Goal: Transaction & Acquisition: Book appointment/travel/reservation

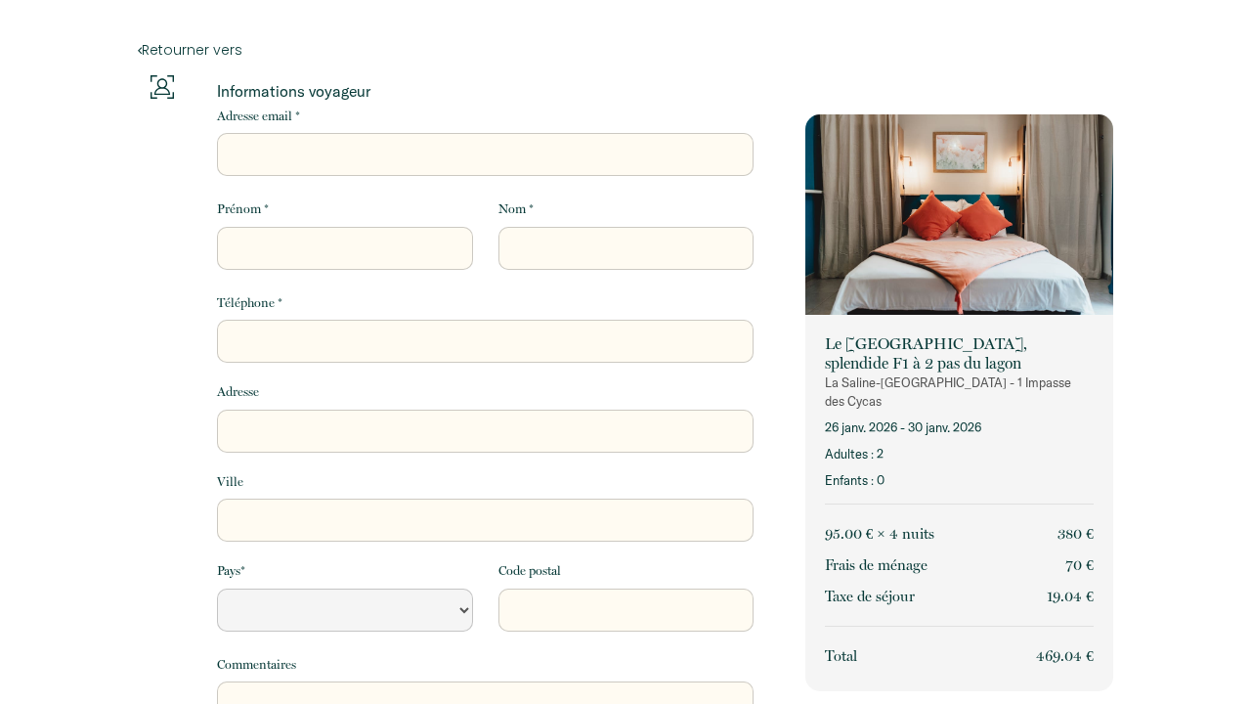
select select "Default select example"
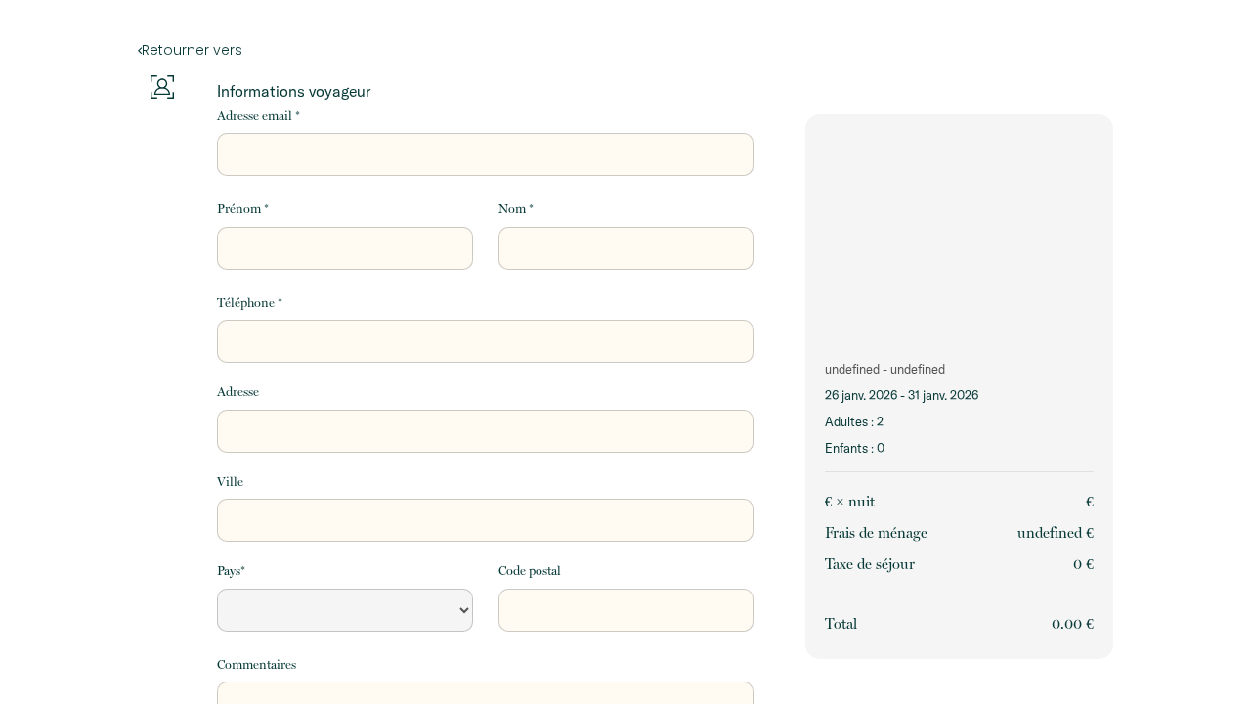
select select "Default select example"
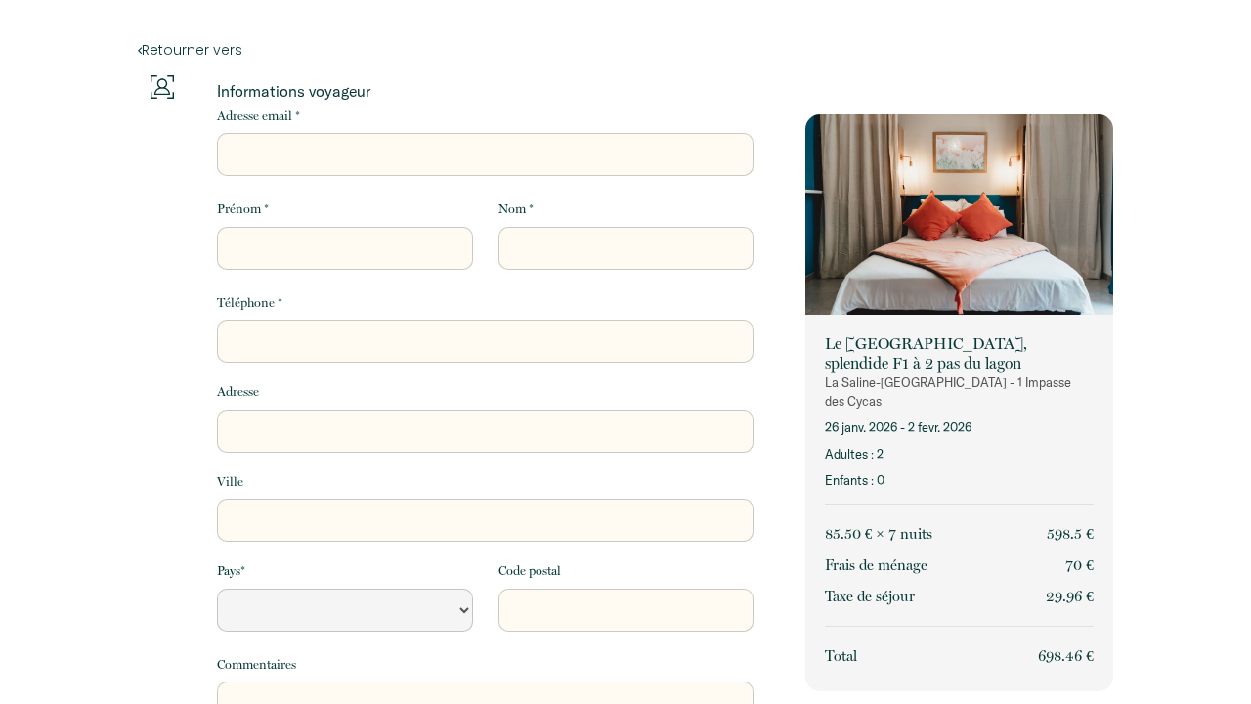
select select "Default select example"
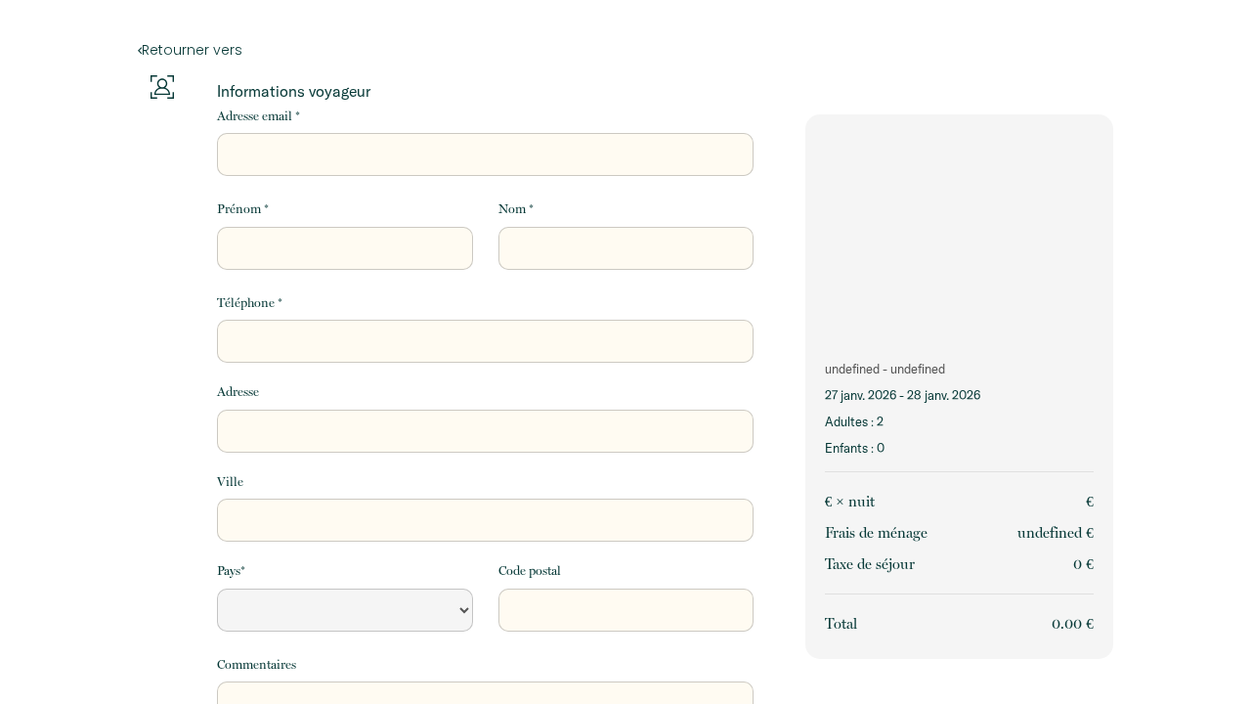
select select "Default select example"
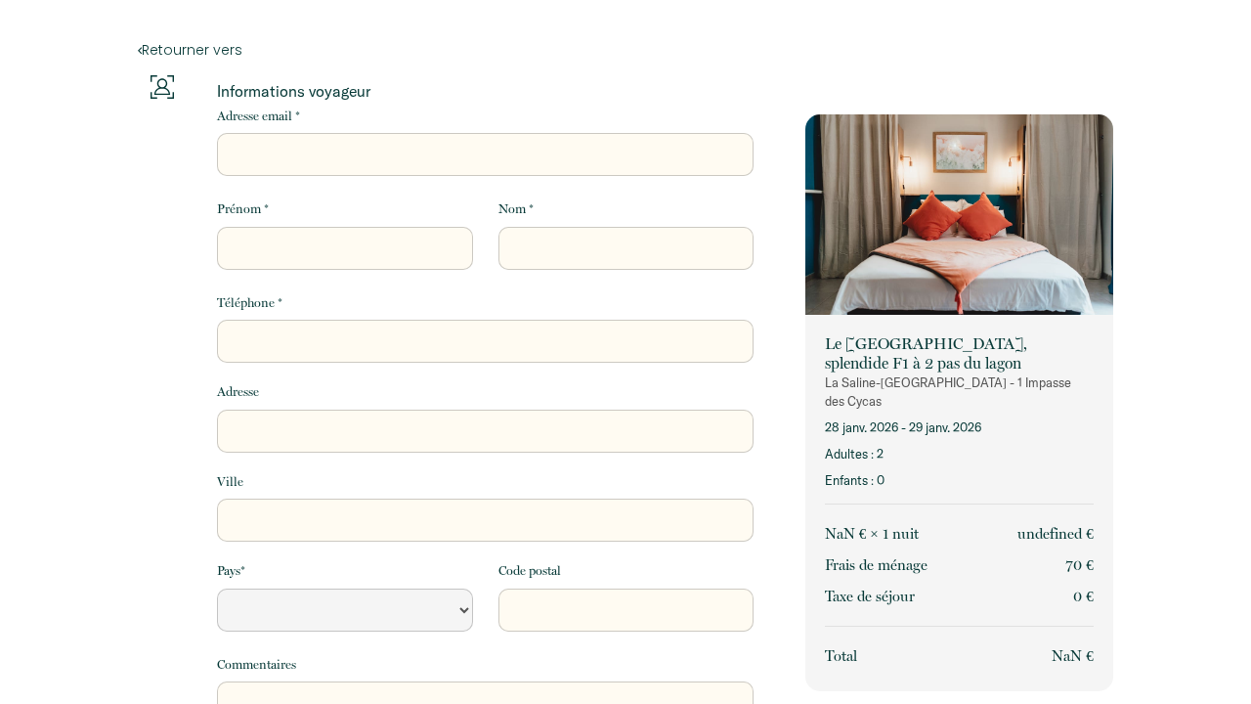
select select "Default select example"
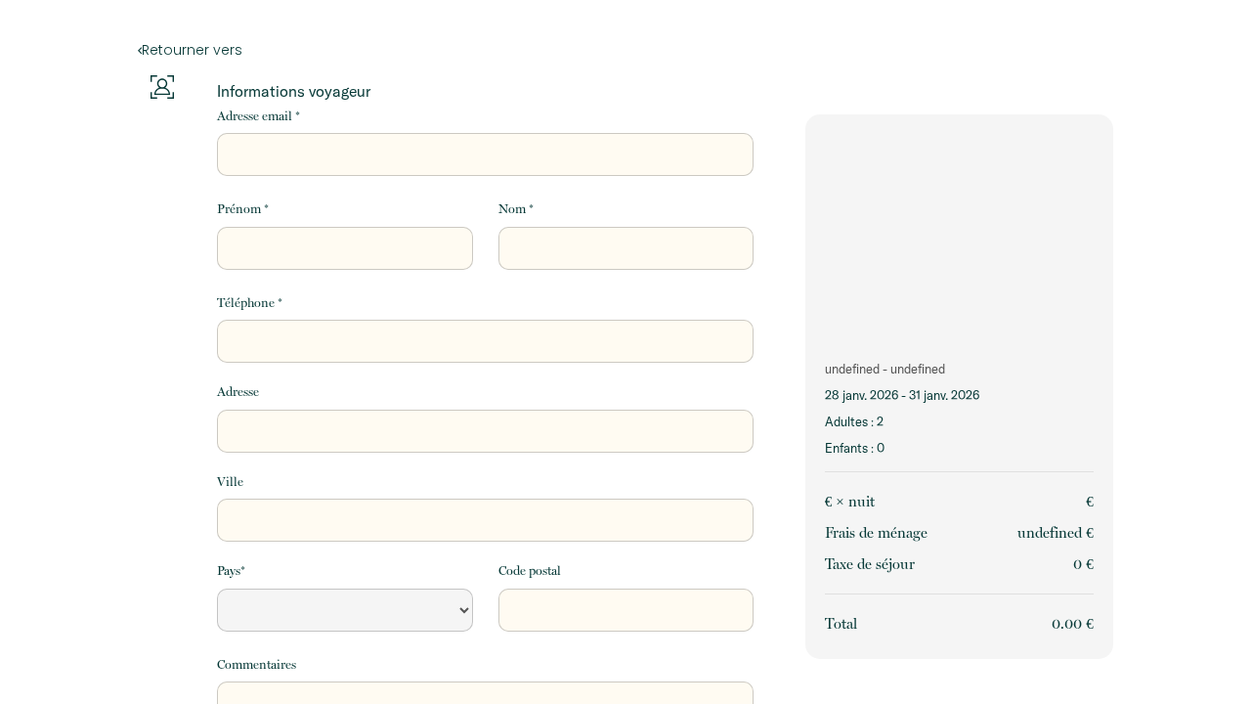
select select "Default select example"
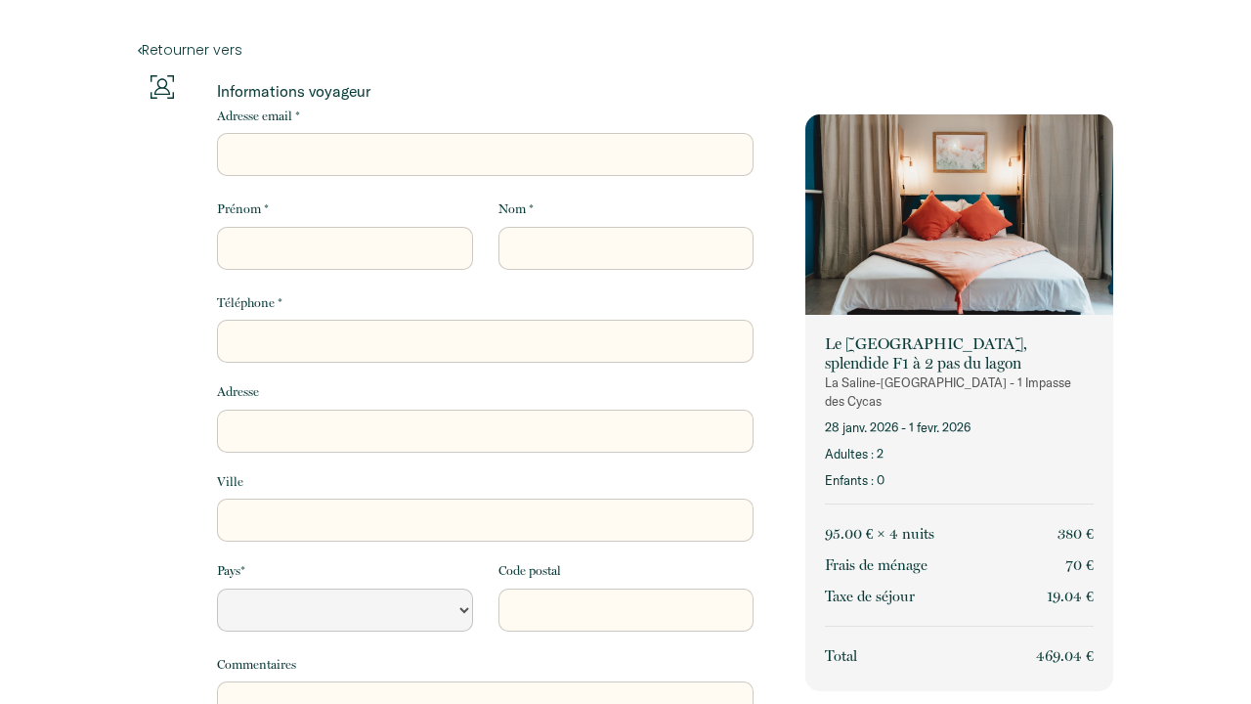
select select "Default select example"
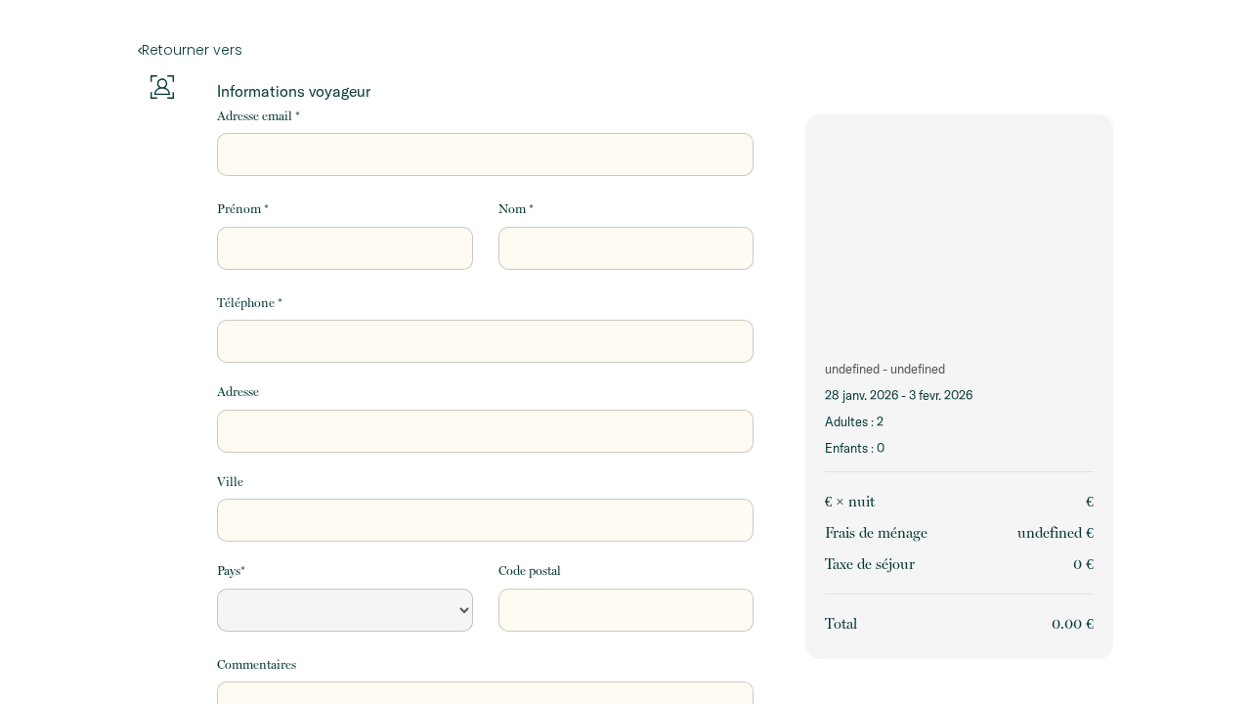
select select "Default select example"
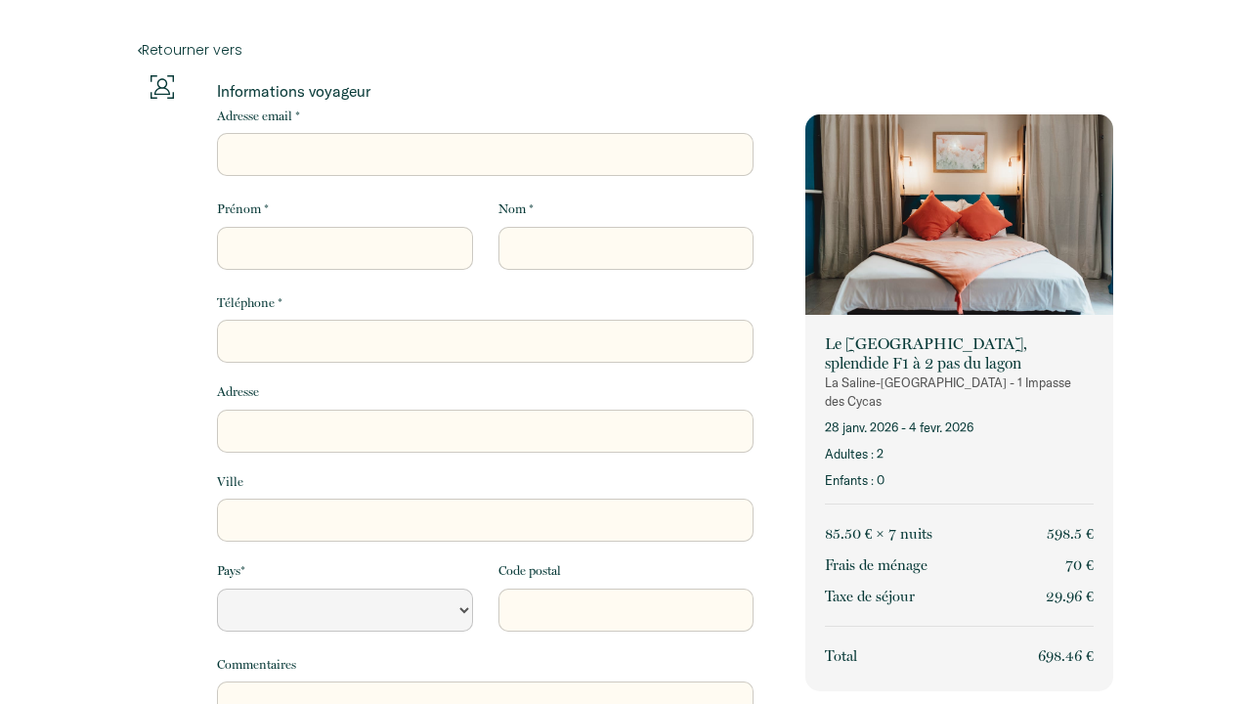
select select "Default select example"
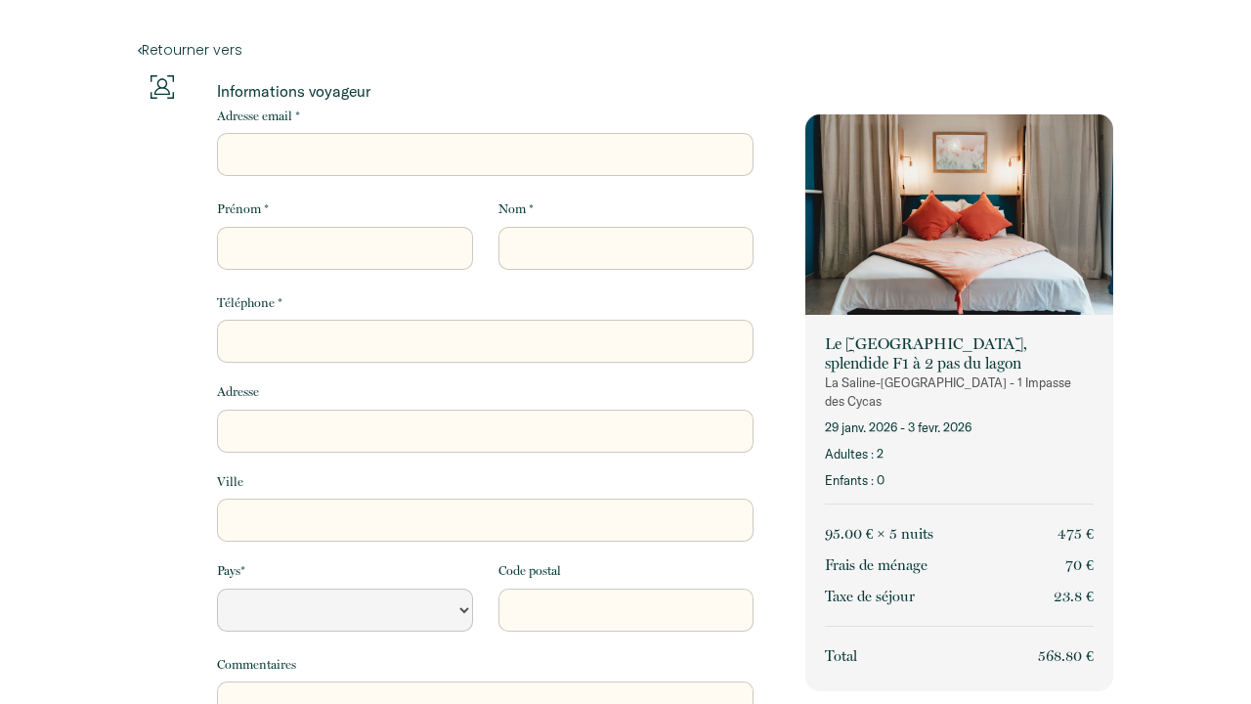
select select "Default select example"
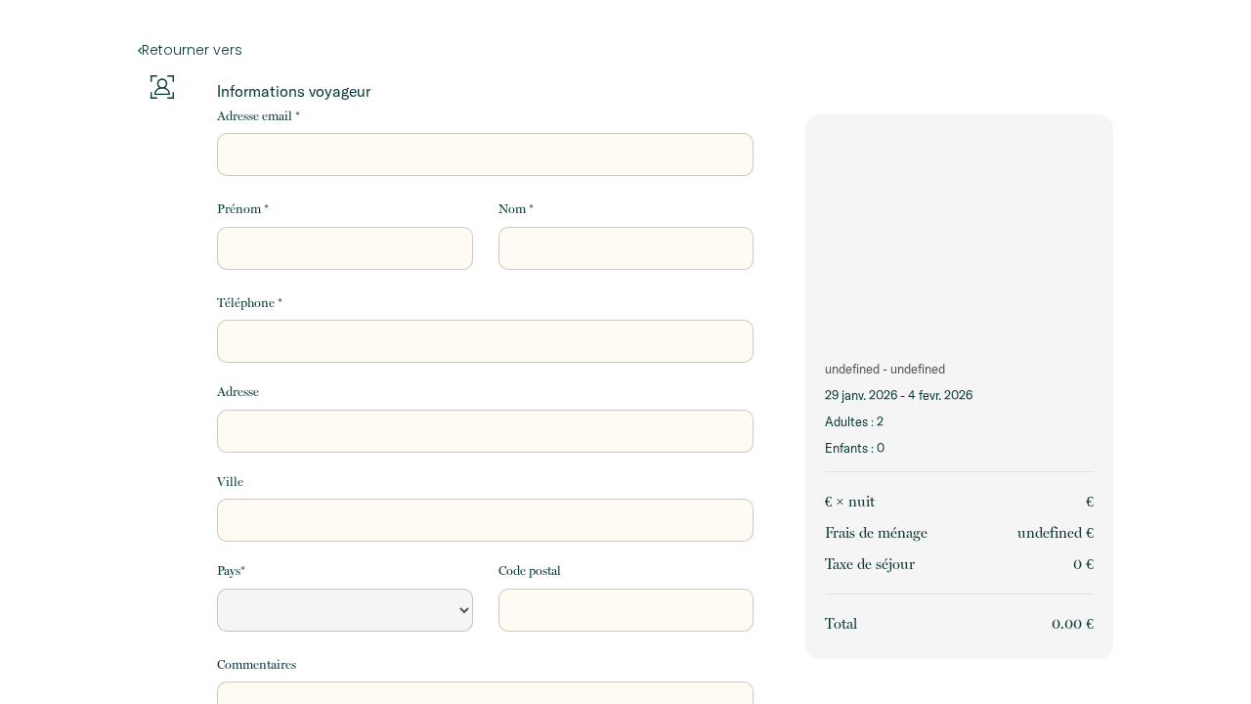
select select "Default select example"
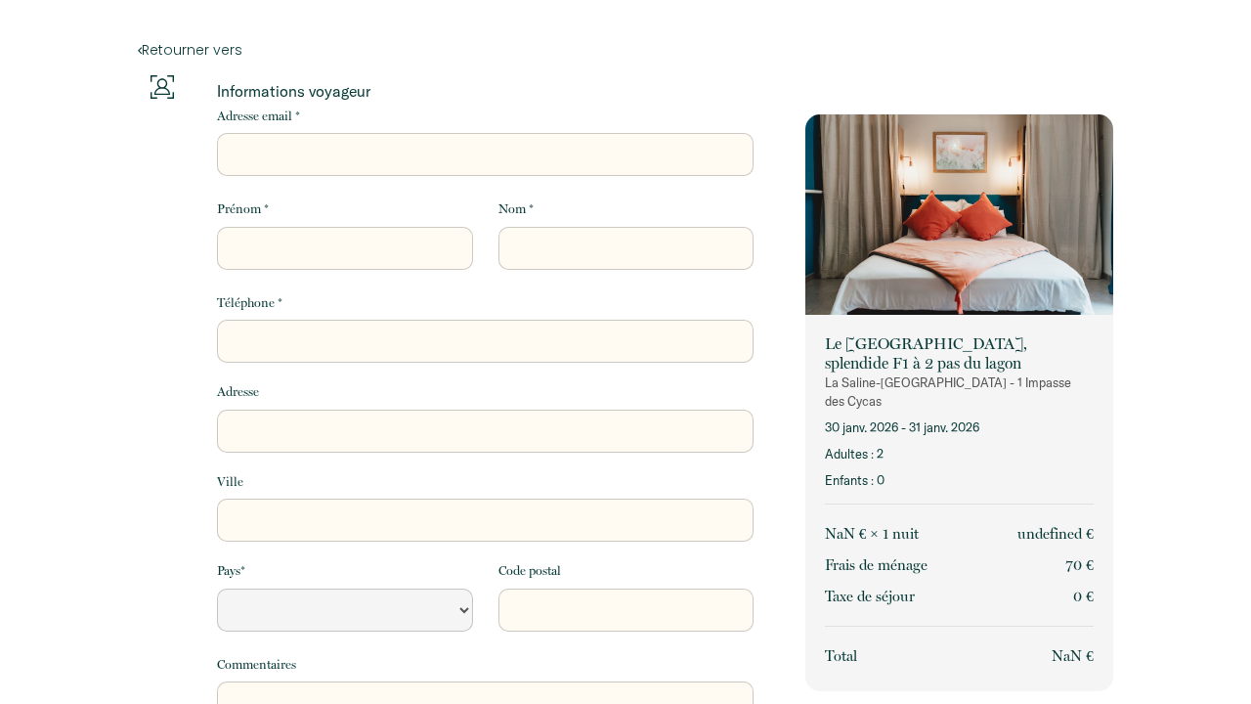
select select "Default select example"
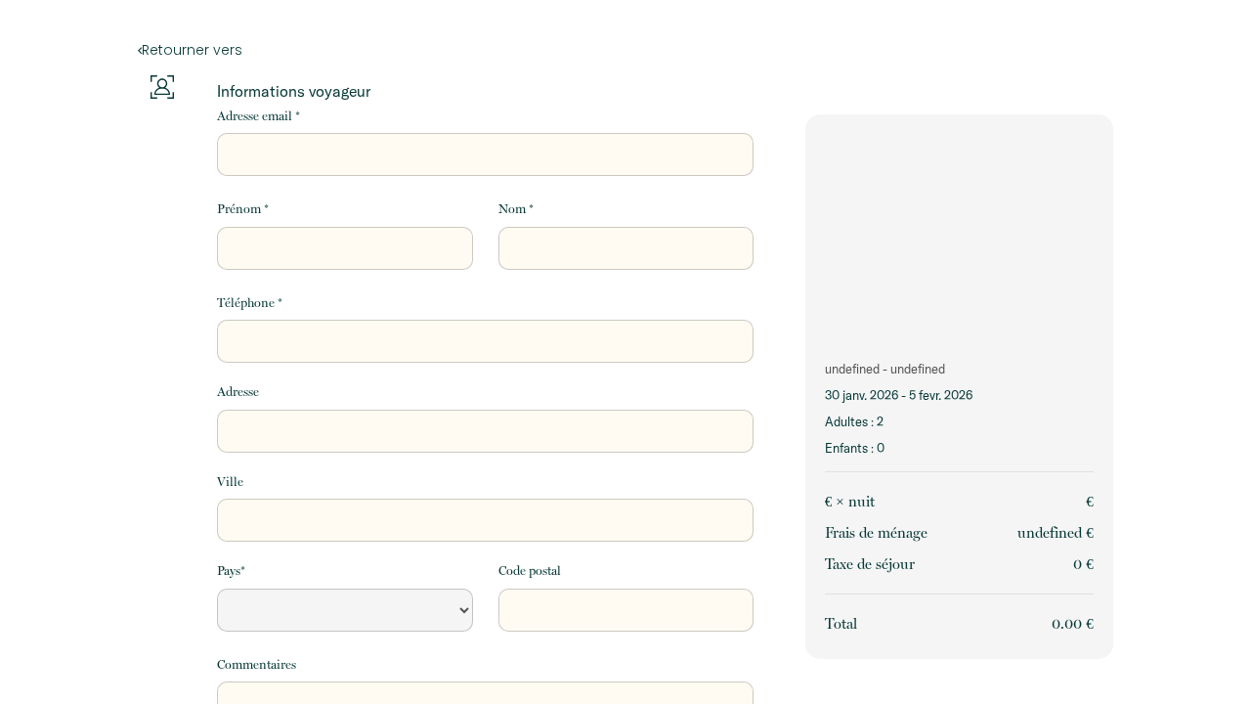
select select "Default select example"
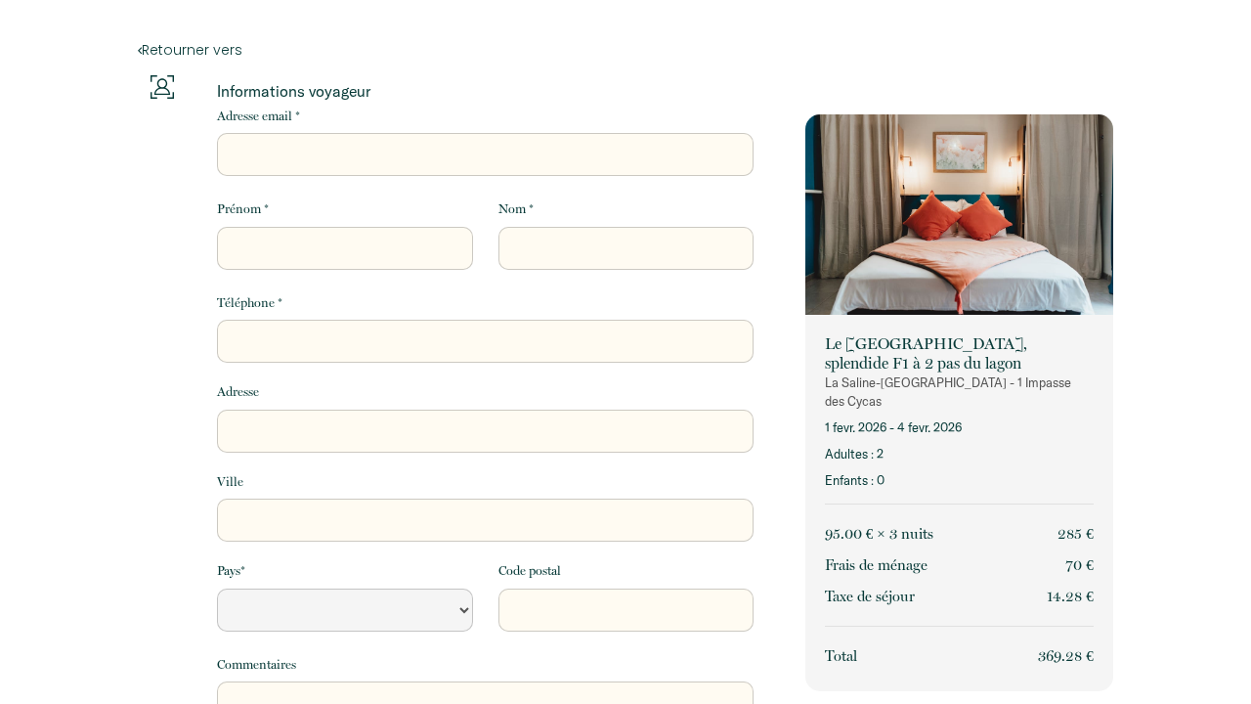
select select "Default select example"
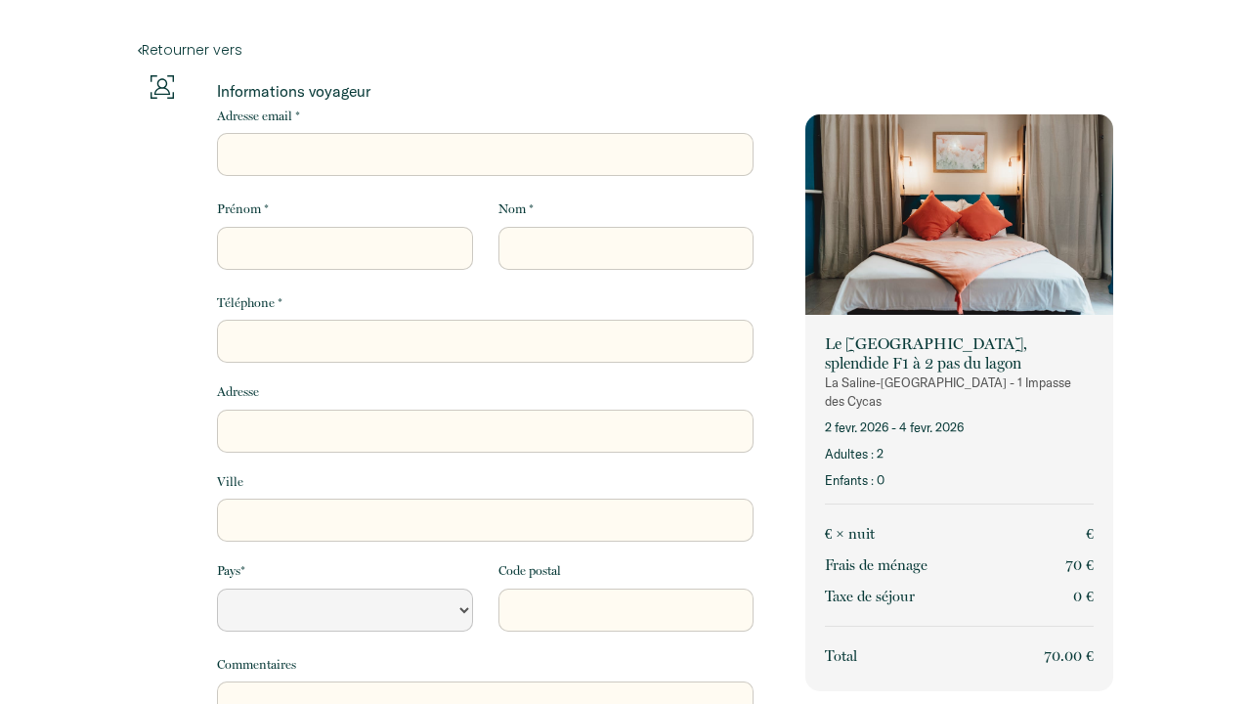
select select "Default select example"
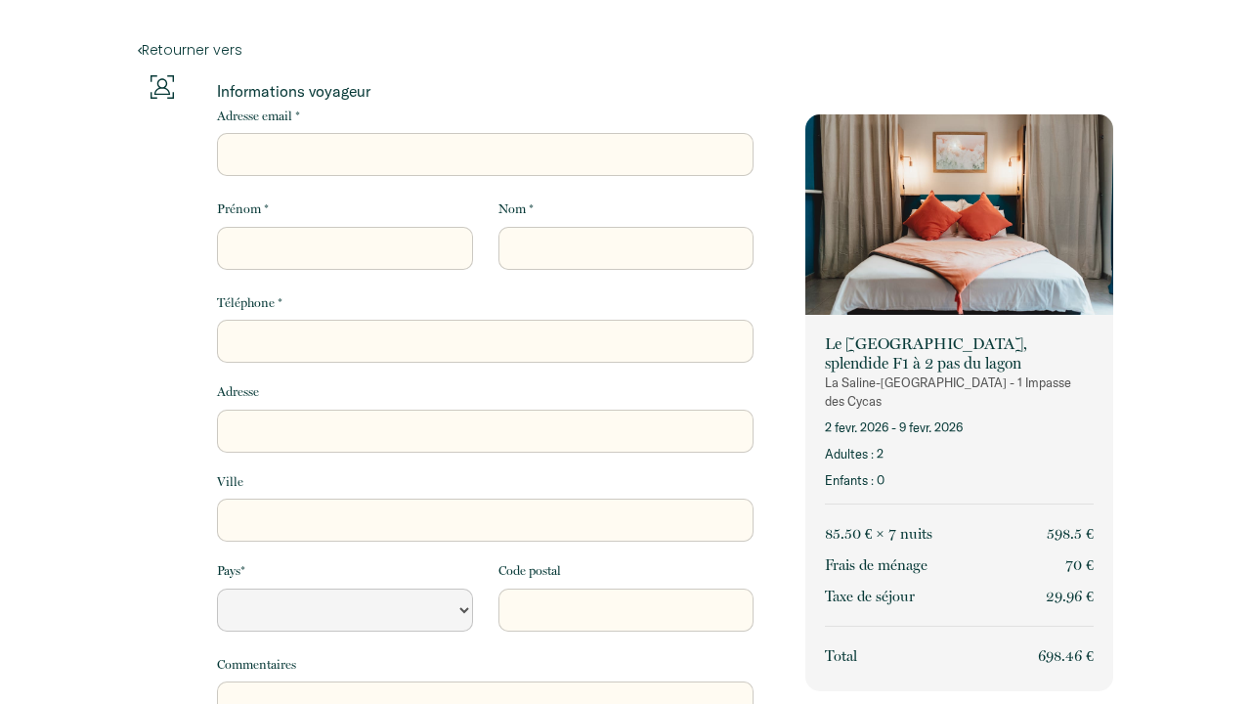
select select "Default select example"
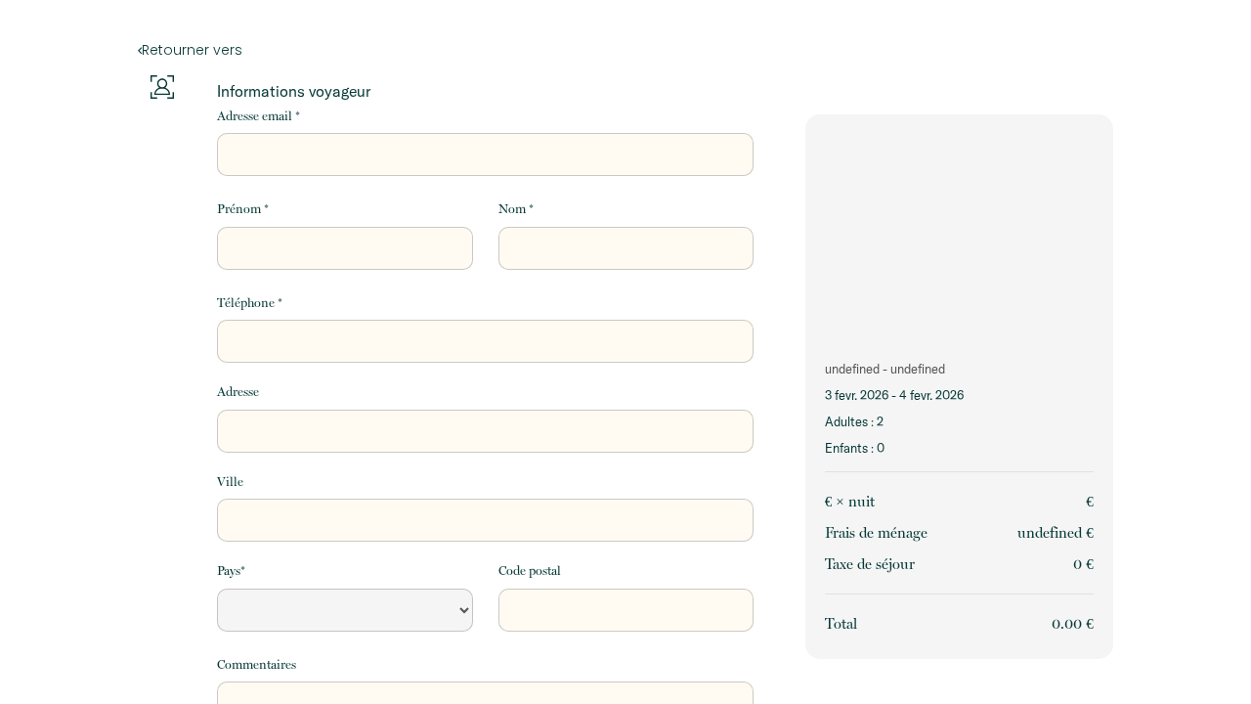
select select "Default select example"
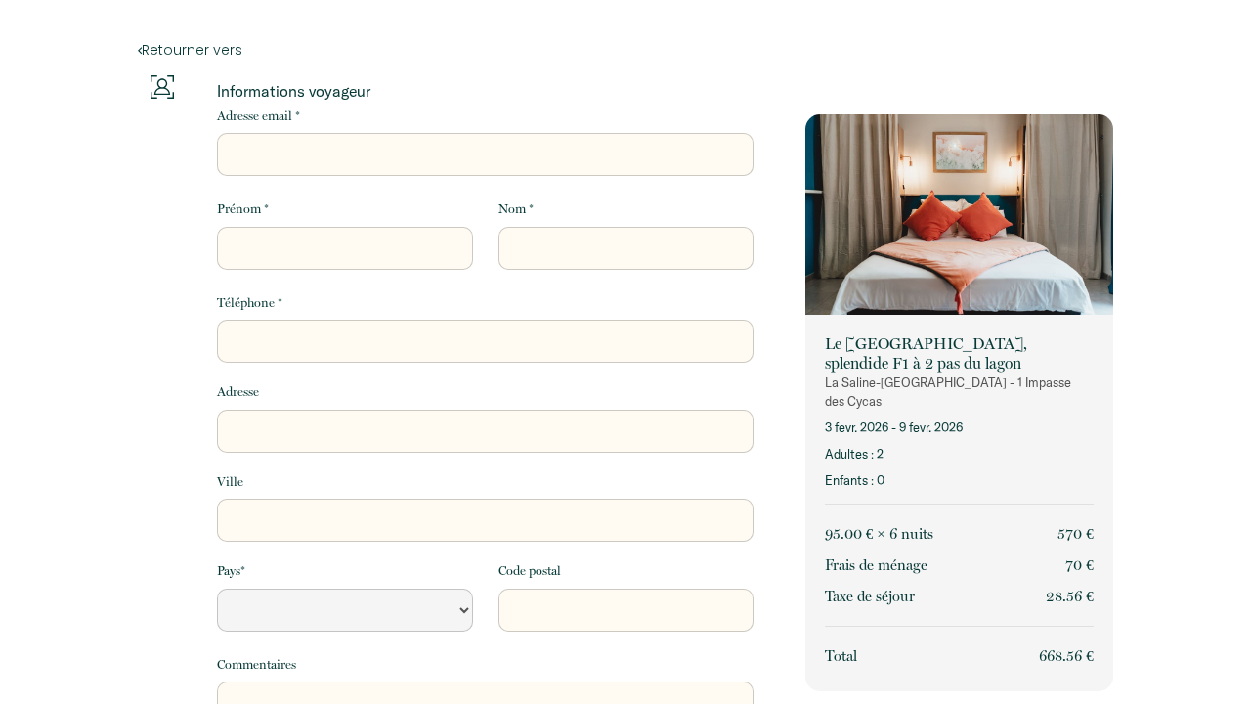
select select "Default select example"
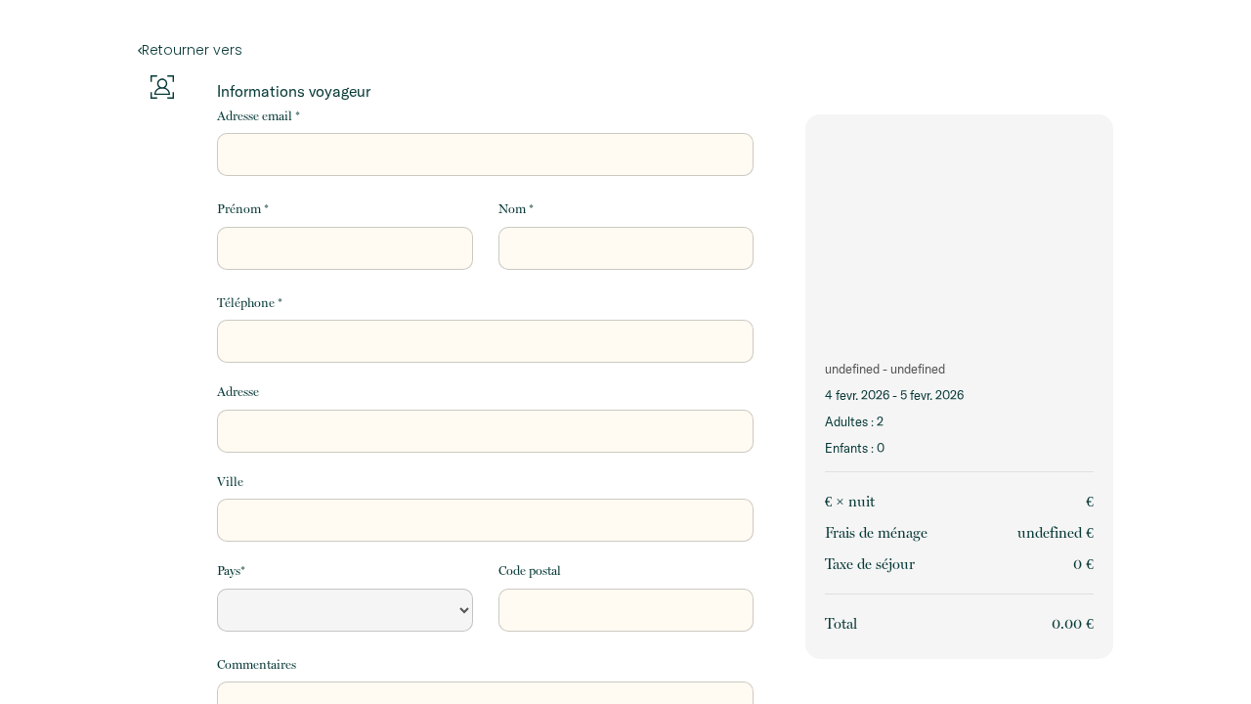
select select "Default select example"
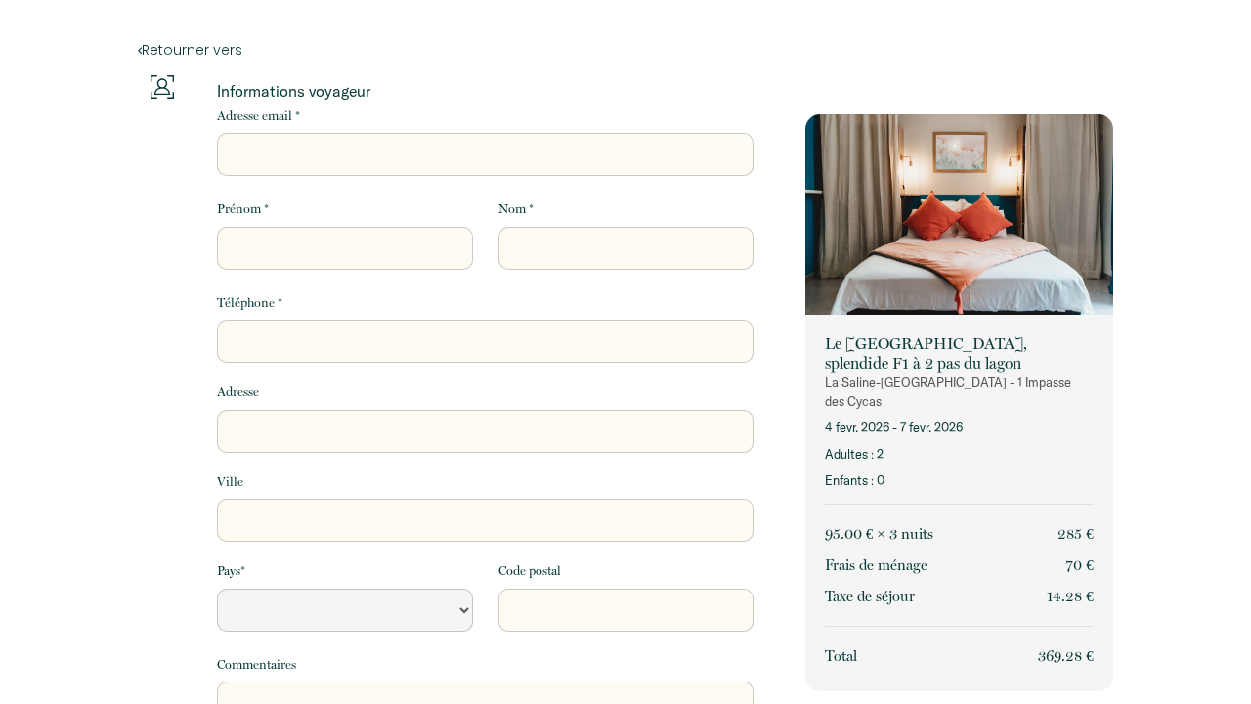
select select "Default select example"
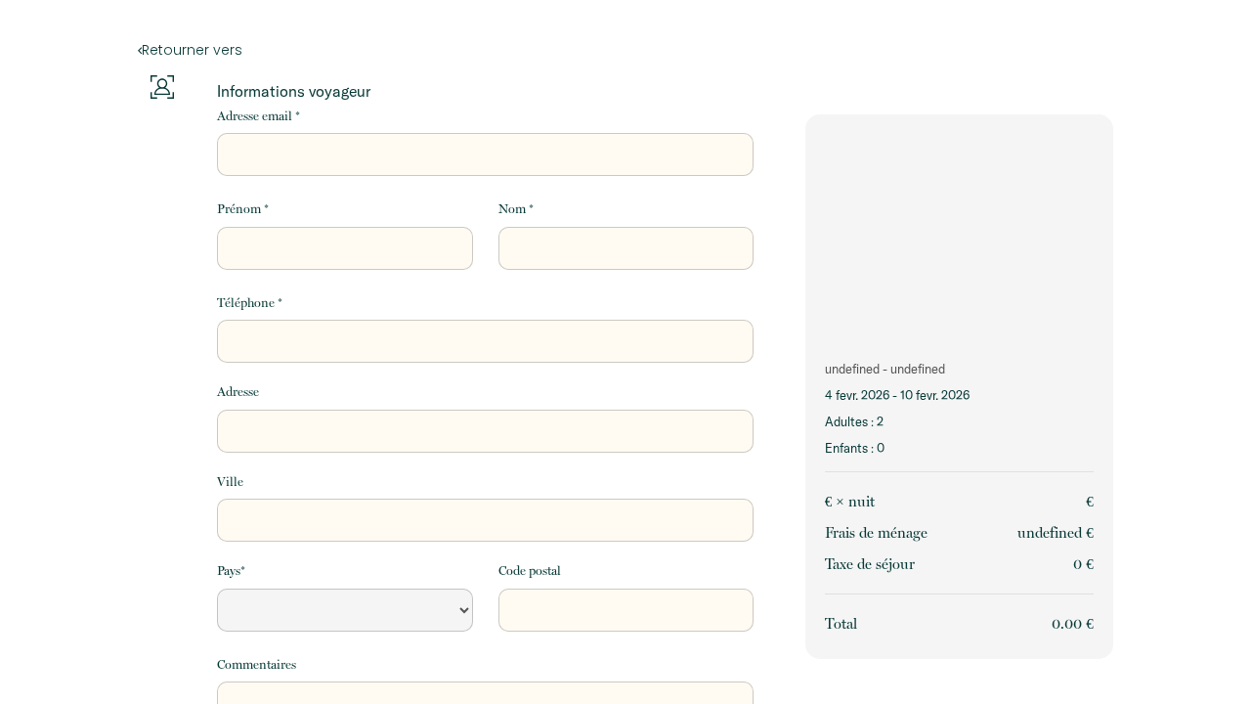
select select "Default select example"
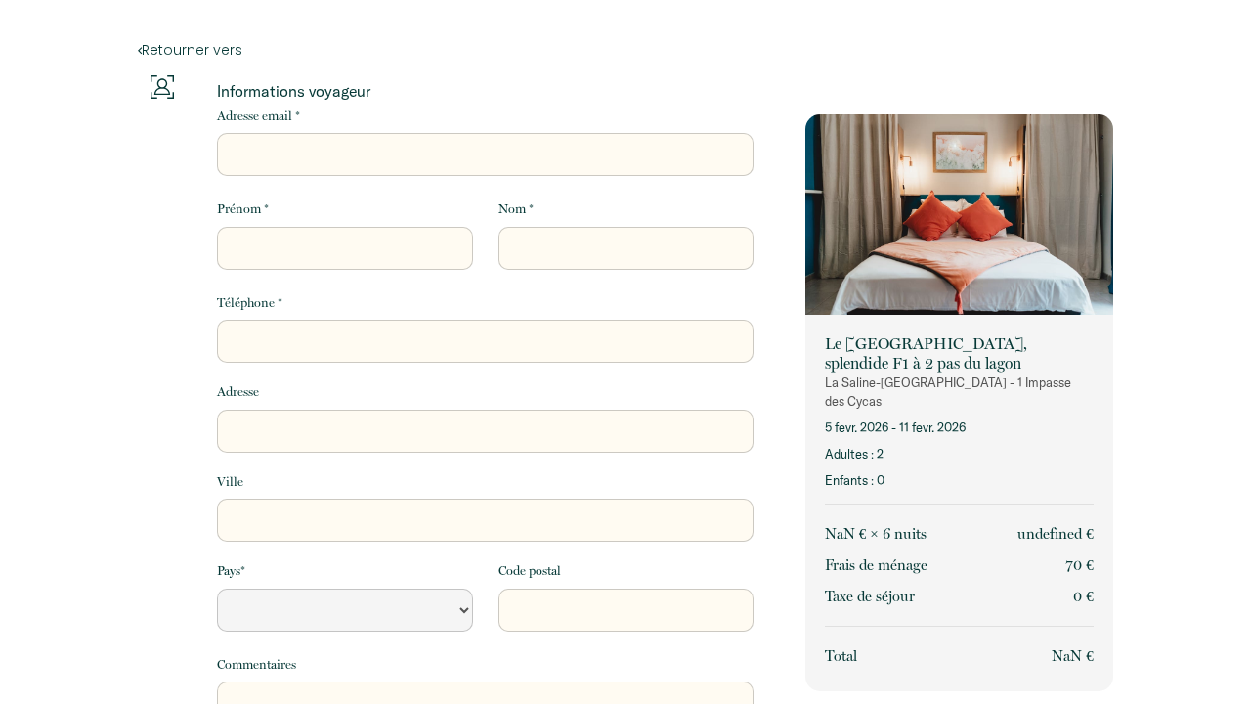
select select "Default select example"
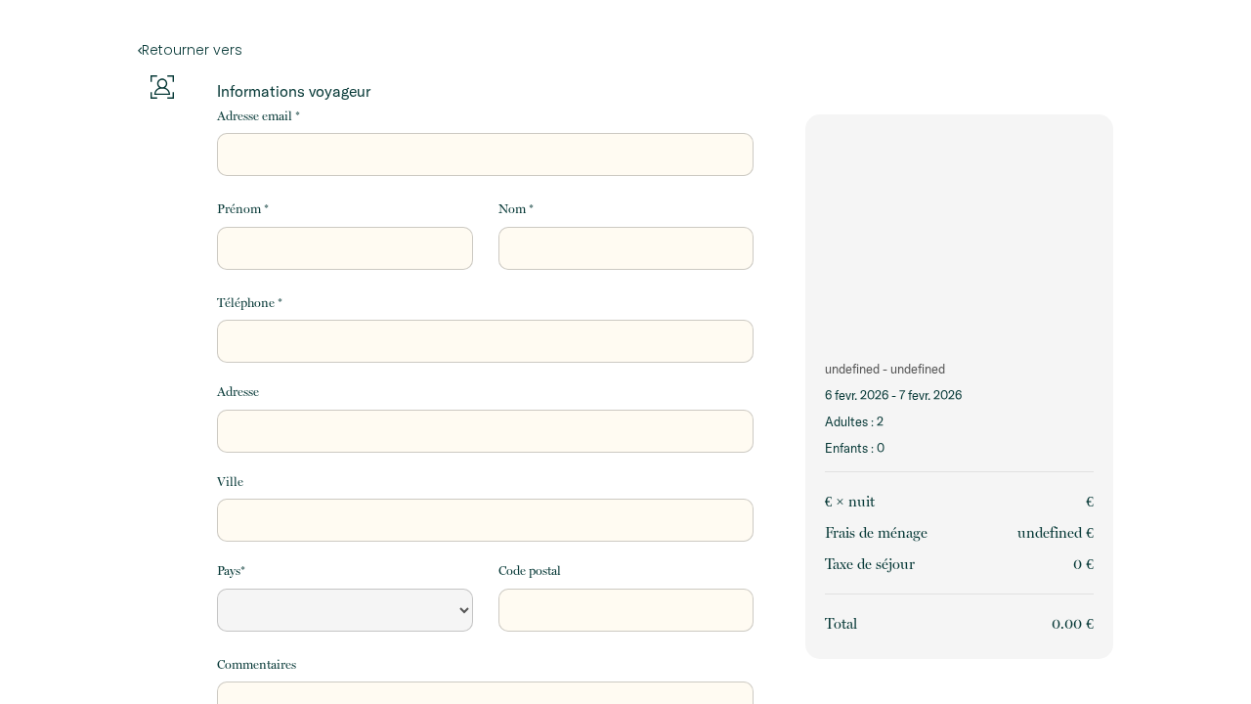
select select "Default select example"
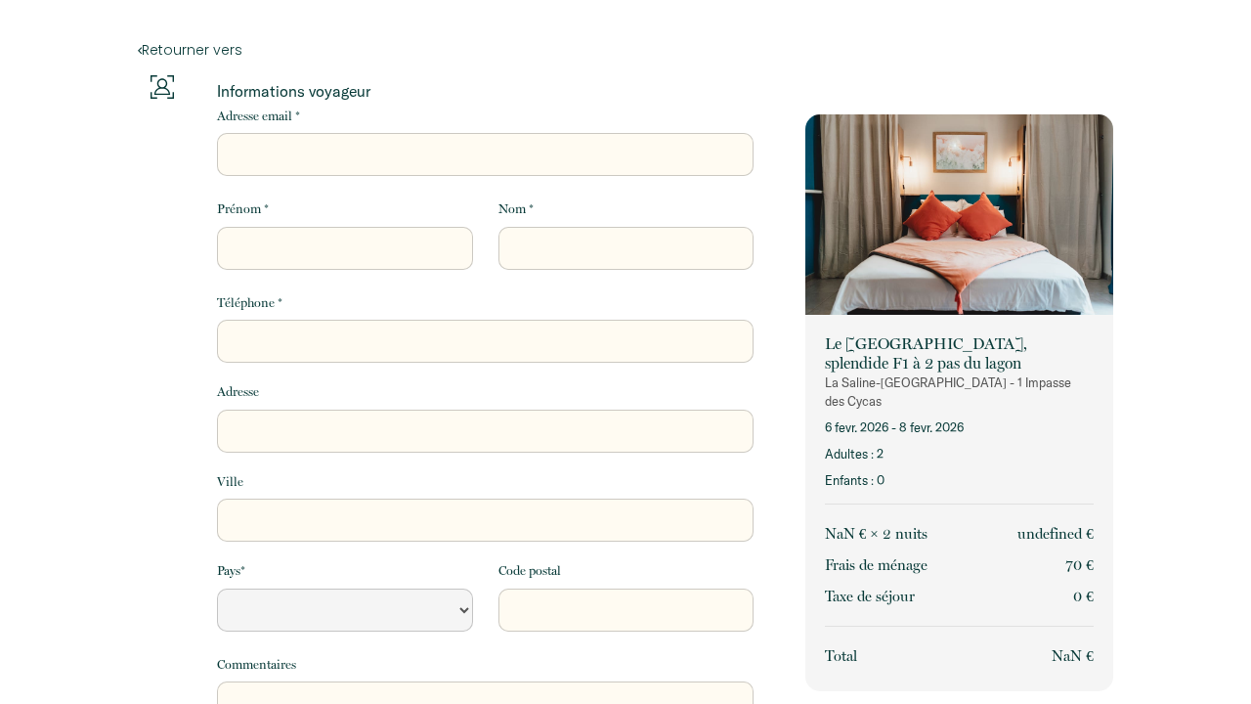
select select "Default select example"
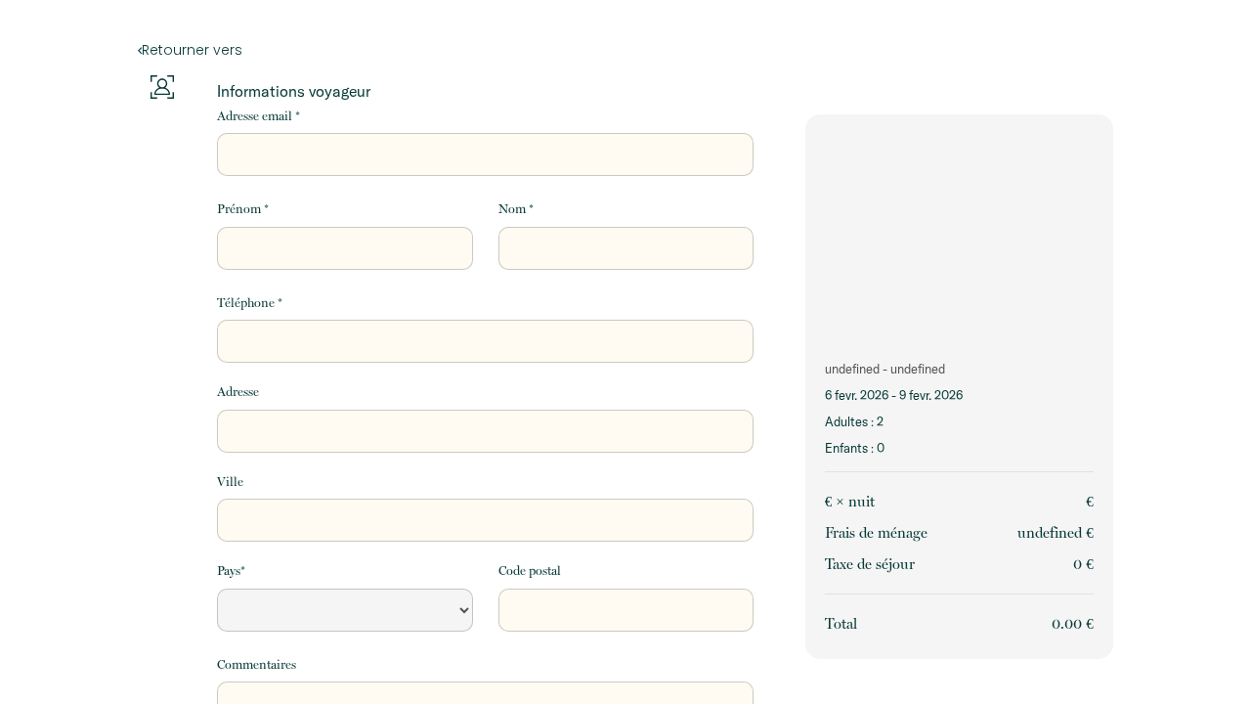
select select "Default select example"
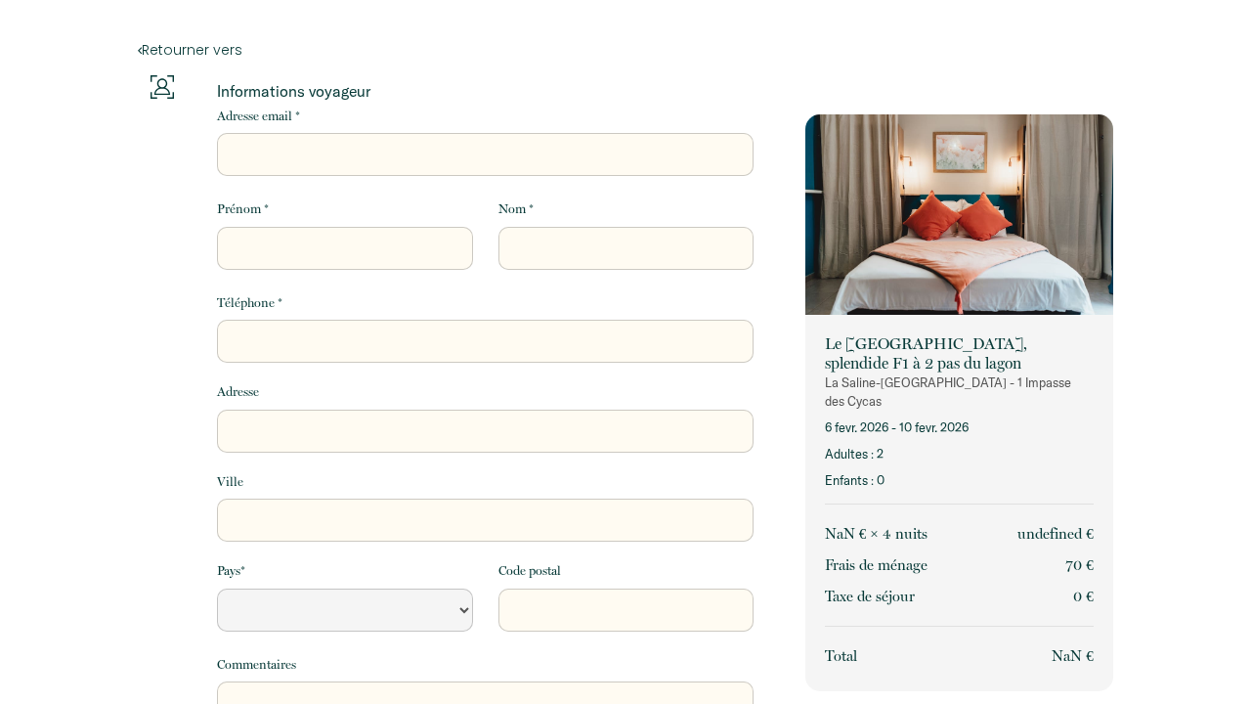
select select "Default select example"
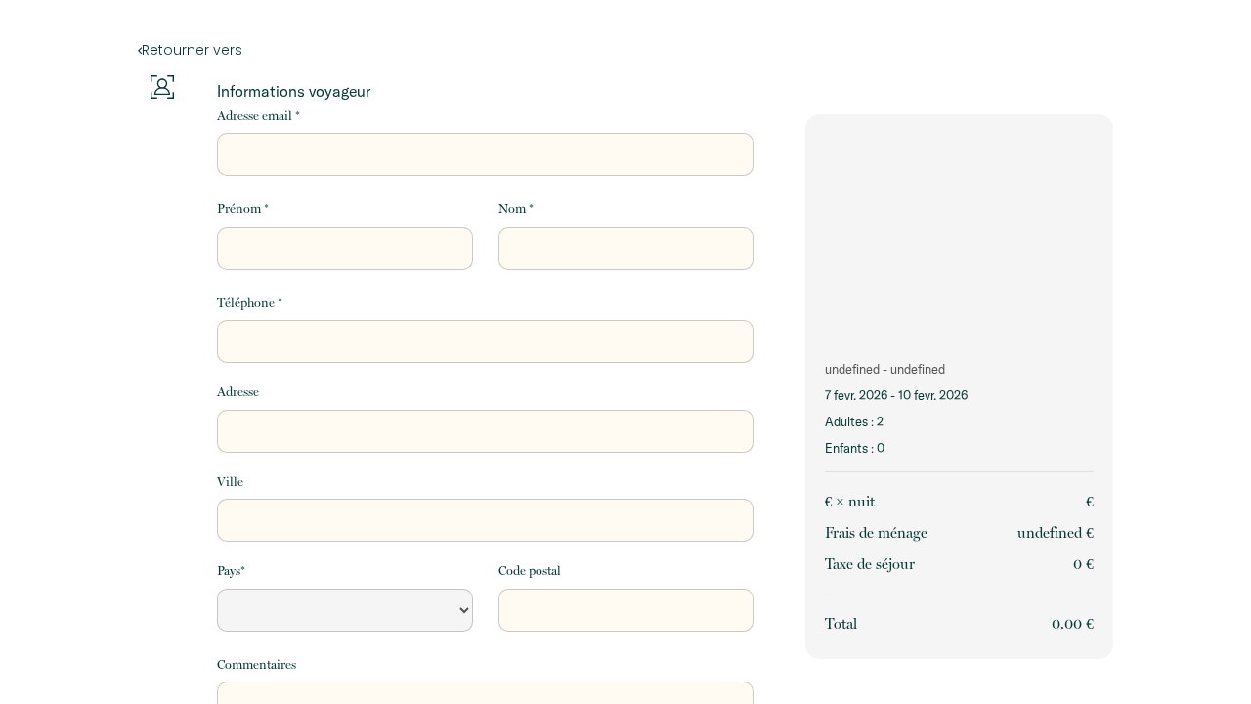
select select "Default select example"
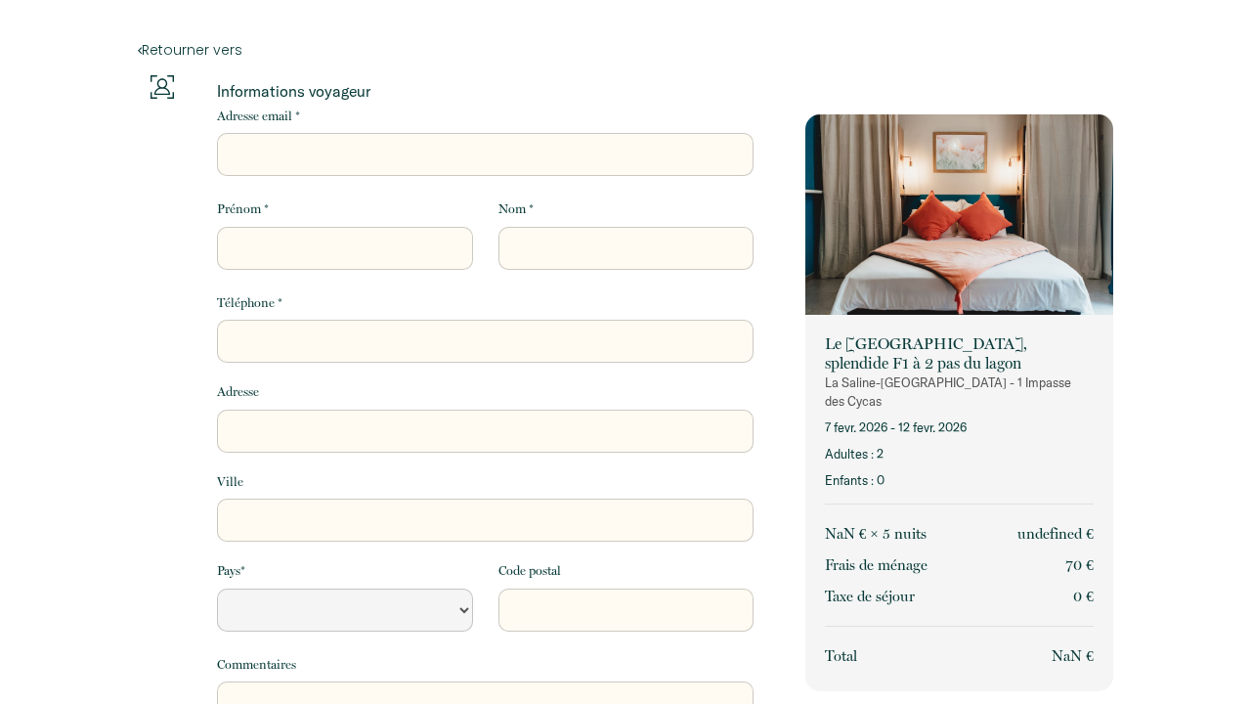
select select "Default select example"
